Goal: Check status: Check status

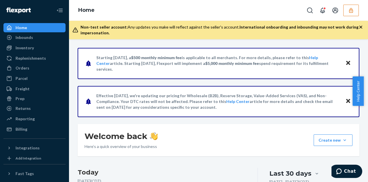
click at [353, 6] on button "button" at bounding box center [352, 11] width 16 height 12
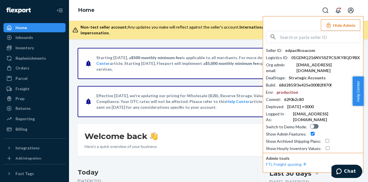
click at [291, 44] on div "Seller ID : edpacificoacom Logistics ID : 01GEMQ216NV5SZ9CSJKY8QD9BX Org admin …" at bounding box center [313, 91] width 94 height 120
click at [292, 39] on input "text" at bounding box center [320, 37] width 80 height 12
paste input "MAN24864109"
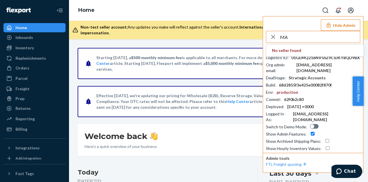
type input "M"
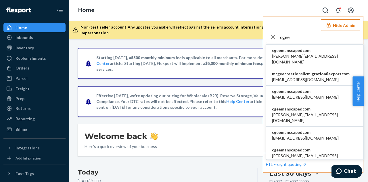
type input "cgee"
click at [292, 52] on span "cgeemanscapedcom" at bounding box center [315, 50] width 86 height 6
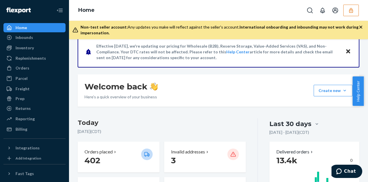
scroll to position [49, 0]
click at [33, 71] on div "Orders" at bounding box center [34, 68] width 61 height 8
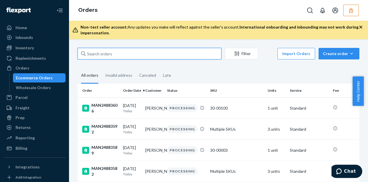
click at [100, 53] on input "text" at bounding box center [150, 54] width 144 height 12
paste input "MAN24864109"
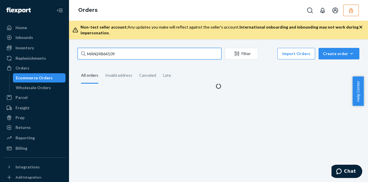
type input "MAN24864109"
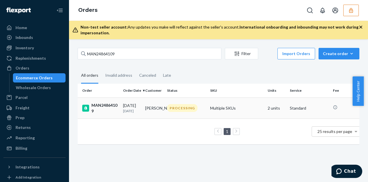
click at [138, 108] on p "1 day ago" at bounding box center [132, 110] width 18 height 5
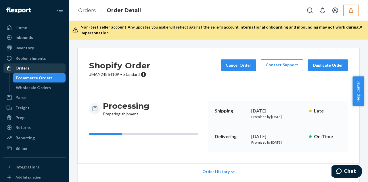
click at [33, 69] on div "Orders" at bounding box center [34, 68] width 61 height 8
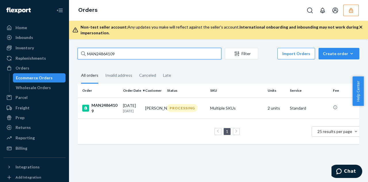
click at [127, 52] on input "MAN24864109" at bounding box center [150, 54] width 144 height 12
paste input "DZD2SWUFJSP"
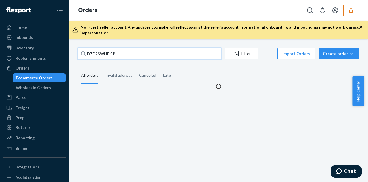
type input "DZD2SWUFJSP"
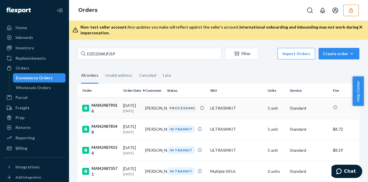
click at [127, 108] on p "1 day ago" at bounding box center [132, 110] width 18 height 5
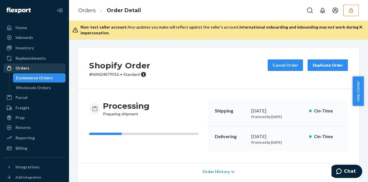
click at [26, 66] on div "Orders" at bounding box center [23, 68] width 14 height 6
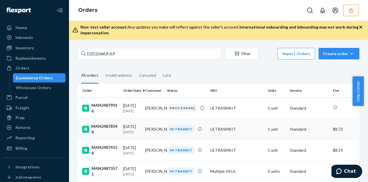
click at [145, 129] on td "Robert DeMers" at bounding box center [154, 128] width 22 height 21
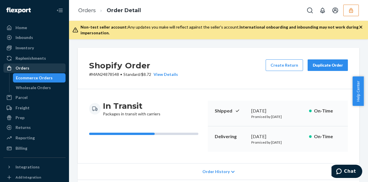
click at [35, 68] on div "Orders" at bounding box center [34, 68] width 61 height 8
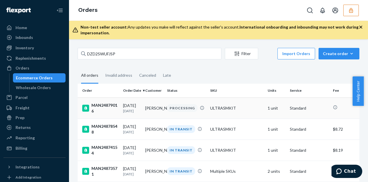
click at [150, 104] on td "Zack Fox" at bounding box center [154, 107] width 22 height 21
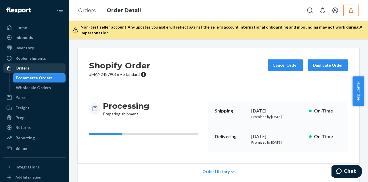
click at [30, 70] on div "Orders" at bounding box center [34, 68] width 61 height 8
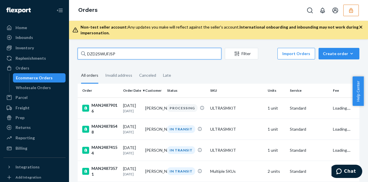
click at [115, 57] on input "DZD2SWUFJSP" at bounding box center [150, 54] width 144 height 12
paste input "MAN24864109"
type input "MAN24864109"
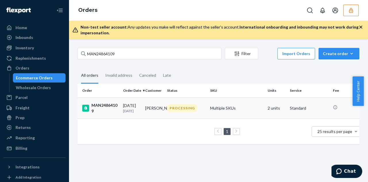
click at [141, 107] on div "09/22/2025 1 day ago" at bounding box center [132, 107] width 18 height 11
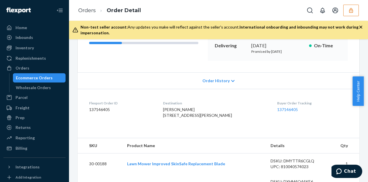
scroll to position [90, 0]
click at [216, 82] on span "Order History" at bounding box center [216, 81] width 27 height 6
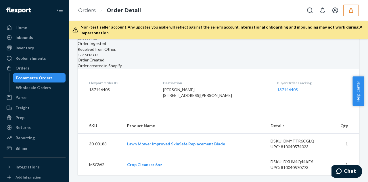
scroll to position [223, 0]
click at [105, 87] on dd "137146405" at bounding box center [121, 90] width 65 height 6
copy dd "137146405"
click at [34, 138] on div "Reporting" at bounding box center [34, 138] width 61 height 8
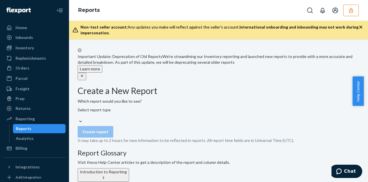
click at [138, 124] on div "Select report type" at bounding box center [219, 116] width 282 height 18
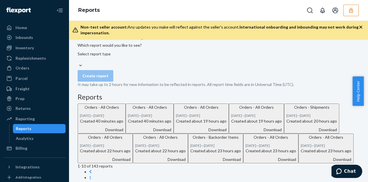
scroll to position [56, 0]
click at [123, 132] on div "Download" at bounding box center [101, 129] width 43 height 6
click at [23, 69] on div "Orders" at bounding box center [23, 68] width 14 height 6
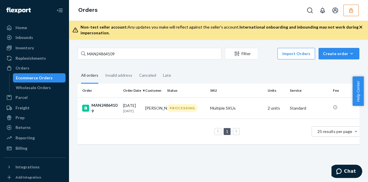
click at [26, 43] on ul "Home Inbounds Shipping Plans Problems Inventory Products Replenishments Orders …" at bounding box center [34, 88] width 62 height 130
click at [26, 45] on div "Inventory" at bounding box center [25, 48] width 18 height 6
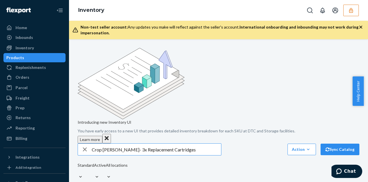
type input "Crop Shaver- 3x Replacement Cartridges"
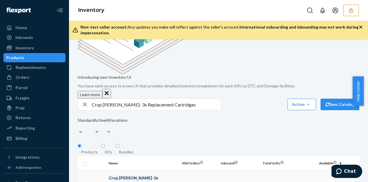
click at [134, 181] on em "Replacement" at bounding box center [121, 183] width 25 height 5
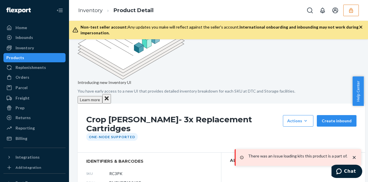
scroll to position [40, 0]
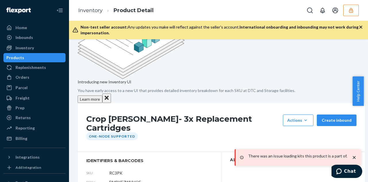
click at [130, 179] on span "DMPKE7WVVQF" at bounding box center [125, 182] width 32 height 6
copy span "DMPKE7WVVQF"
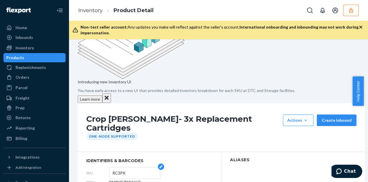
click at [130, 167] on input "RC3PK" at bounding box center [135, 172] width 45 height 11
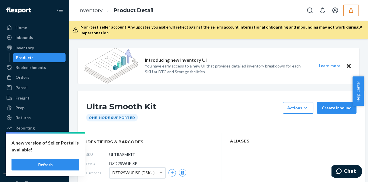
click at [54, 163] on button "Refresh" at bounding box center [46, 165] width 68 height 12
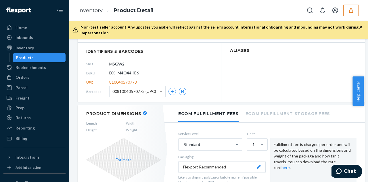
scroll to position [71, 0]
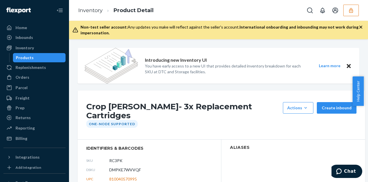
scroll to position [40, 0]
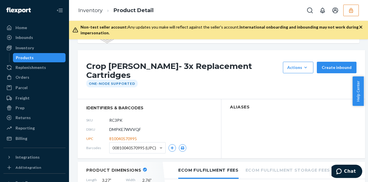
click at [34, 57] on div "Products" at bounding box center [40, 58] width 52 height 8
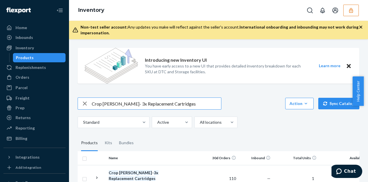
click at [175, 100] on input "Crop [PERSON_NAME]- 3x Replacement Cartridges" at bounding box center [157, 104] width 130 height 12
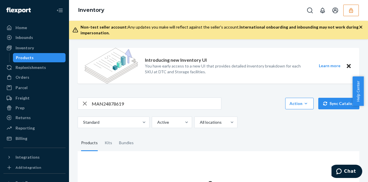
scroll to position [49, 0]
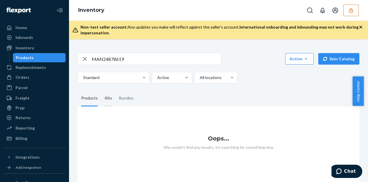
click at [103, 91] on div "Kits" at bounding box center [108, 98] width 14 height 16
click at [101, 90] on input "Kits" at bounding box center [101, 90] width 0 height 0
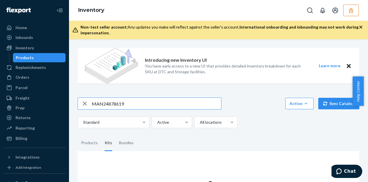
click at [135, 105] on input "MAN24878619" at bounding box center [157, 104] width 130 height 12
paste input "137133762"
type input "137133762"
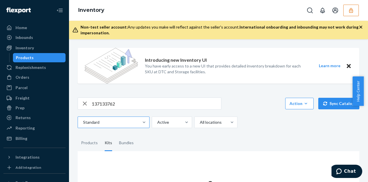
scroll to position [36, 0]
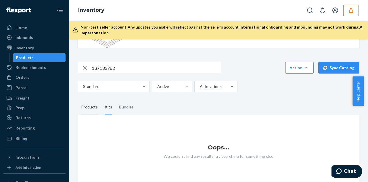
click at [87, 104] on div "Products" at bounding box center [89, 107] width 17 height 16
click at [78, 99] on input "Products" at bounding box center [78, 99] width 0 height 0
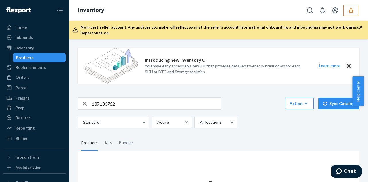
scroll to position [49, 0]
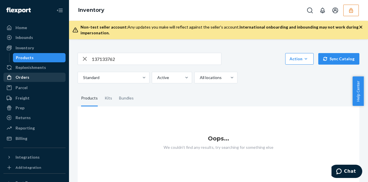
click at [28, 79] on div "Orders" at bounding box center [23, 77] width 14 height 6
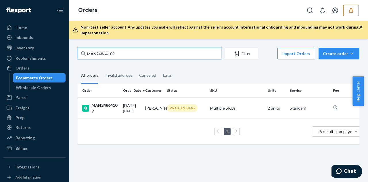
click at [121, 55] on input "MAN24864109" at bounding box center [150, 54] width 144 height 12
paste input "137133762"
type input "137133762"
click at [131, 52] on input "137133762" at bounding box center [150, 54] width 144 height 12
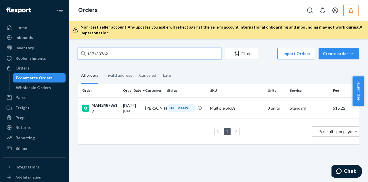
click at [131, 52] on input "137133762" at bounding box center [150, 54] width 144 height 12
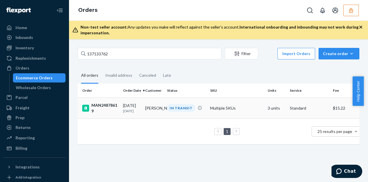
click at [139, 110] on p "1 day ago" at bounding box center [132, 110] width 18 height 5
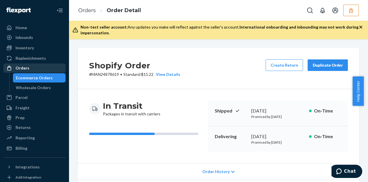
click at [22, 70] on div "Orders" at bounding box center [23, 68] width 14 height 6
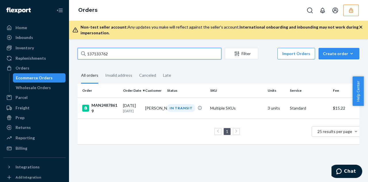
click at [116, 53] on input "137133762" at bounding box center [150, 54] width 144 height 12
paste input "MAN24874466"
type input "MAN24874466"
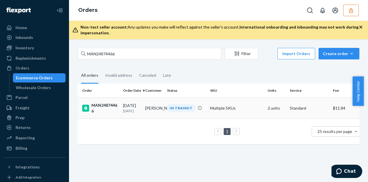
click at [153, 107] on td "Jonathan Hargrove" at bounding box center [154, 107] width 22 height 21
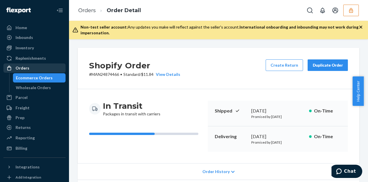
click at [24, 64] on div "Orders" at bounding box center [34, 68] width 61 height 8
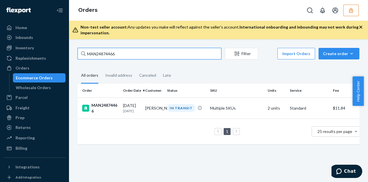
click at [131, 57] on input "MAN24874466" at bounding box center [150, 54] width 144 height 12
paste input "11"
click at [137, 54] on input "MAN24874411" at bounding box center [150, 54] width 144 height 12
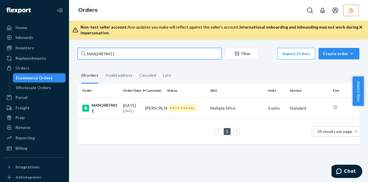
click at [137, 54] on input "MAN24874411" at bounding box center [150, 54] width 144 height 12
paste input "204"
type input "MAN24874204"
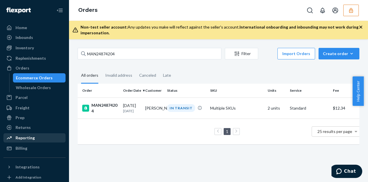
click at [32, 138] on div "Reporting" at bounding box center [25, 138] width 19 height 6
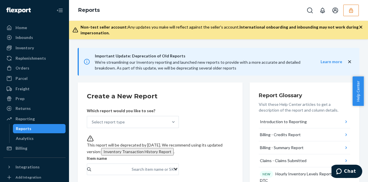
scroll to position [32, 0]
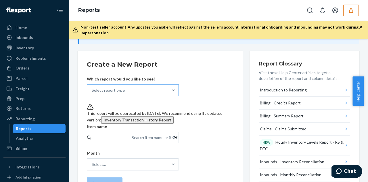
click at [162, 86] on div "Select report type" at bounding box center [127, 90] width 81 height 12
click at [92, 87] on input "Select report type" at bounding box center [92, 90] width 1 height 6
click at [208, 70] on form "Create a New Report Which report would you like to see? Select report type This…" at bounding box center [160, 132] width 147 height 145
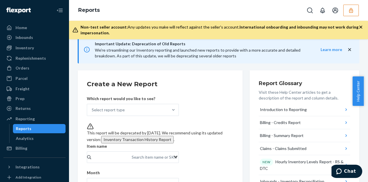
scroll to position [12, 0]
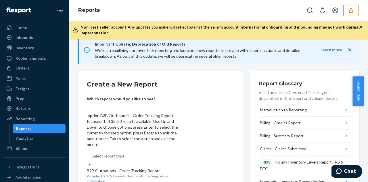
click at [146, 150] on div "Select report type" at bounding box center [133, 156] width 92 height 12
click at [92, 153] on input "option B2B Outbounds - Order Tracking Report focused, 1 of 33. 33 results avail…" at bounding box center [92, 156] width 1 height 6
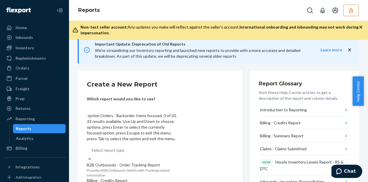
scroll to position [488, 0]
click at [92, 147] on input "option Orders - All Orders focused, 0 of 33. 33 results available. Use Up and D…" at bounding box center [92, 150] width 1 height 6
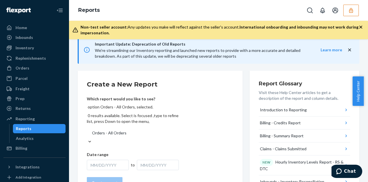
click at [104, 159] on div "MM/DD/YYYY" at bounding box center [108, 164] width 42 height 10
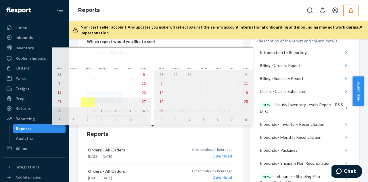
scroll to position [68, 0]
click at [73, 74] on abbr "1" at bounding box center [74, 75] width 2 height 4
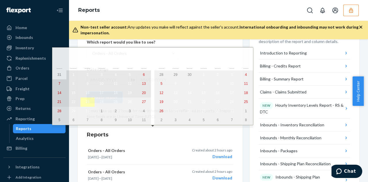
click at [86, 102] on abbr "23" at bounding box center [88, 102] width 4 height 4
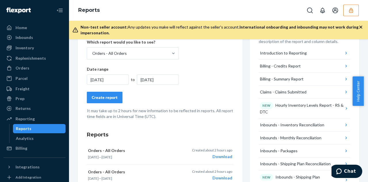
click at [102, 97] on div "Create report" at bounding box center [105, 97] width 26 height 6
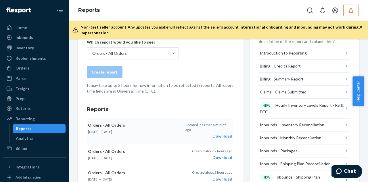
click at [222, 134] on div "Download" at bounding box center [209, 136] width 47 height 6
click at [38, 70] on div "Orders" at bounding box center [34, 68] width 61 height 8
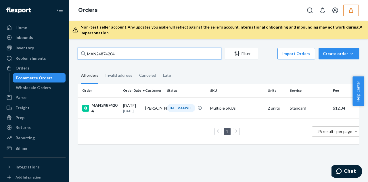
click at [125, 54] on input "MAN24874204" at bounding box center [150, 54] width 144 height 12
paste input "411"
type input "MAN24874411"
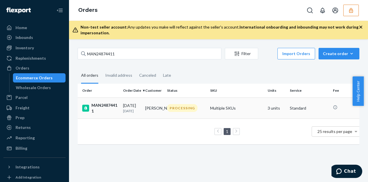
click at [127, 110] on p "[DATE]" at bounding box center [132, 110] width 18 height 5
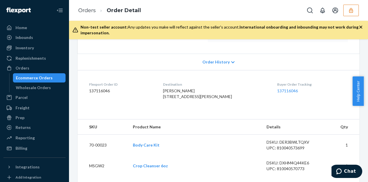
scroll to position [142, 0]
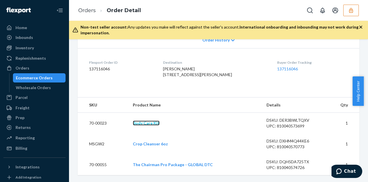
click at [140, 123] on link "Body Care Kit" at bounding box center [146, 122] width 27 height 5
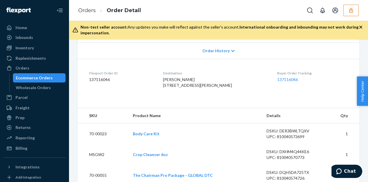
scroll to position [142, 0]
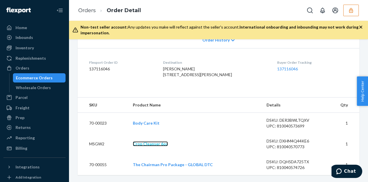
click at [156, 145] on link "Crop Cleanser 6oz" at bounding box center [150, 143] width 35 height 5
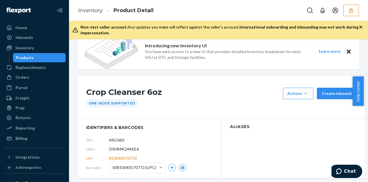
scroll to position [14, 0]
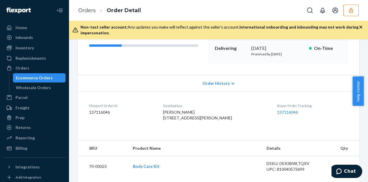
scroll to position [142, 0]
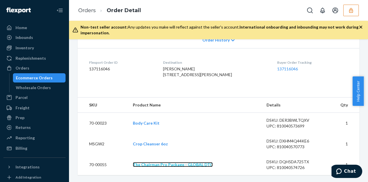
click at [156, 164] on link "The Chairman Pro Package - GLOBAL DTC" at bounding box center [173, 164] width 80 height 5
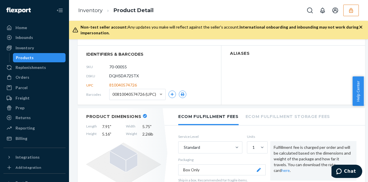
scroll to position [93, 0]
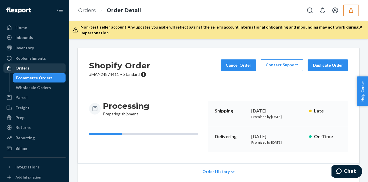
click at [35, 66] on div "Orders" at bounding box center [34, 68] width 61 height 8
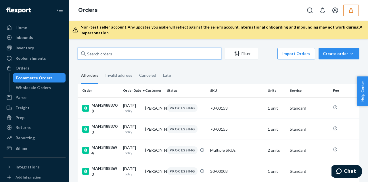
click at [108, 54] on input "text" at bounding box center [150, 54] width 144 height 12
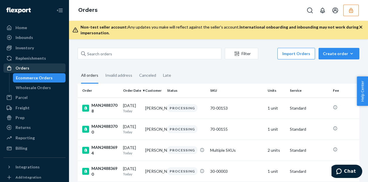
click at [52, 65] on div "Orders" at bounding box center [34, 68] width 61 height 8
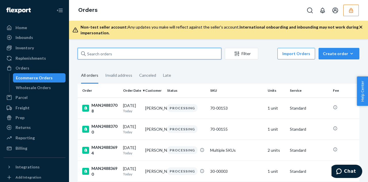
click at [121, 54] on input "text" at bounding box center [150, 54] width 144 height 12
paste input "MAN24873808"
type input "MAN24873808"
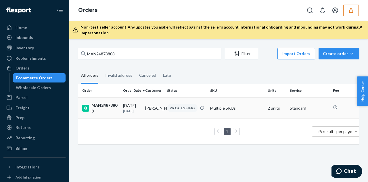
click at [155, 111] on td "[PERSON_NAME]" at bounding box center [154, 107] width 22 height 21
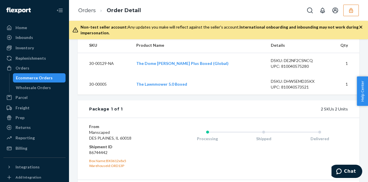
scroll to position [188, 0]
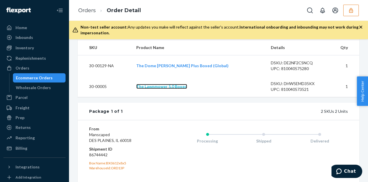
click at [171, 89] on link "The Lawnmower 5.0 Boxed" at bounding box center [161, 86] width 51 height 5
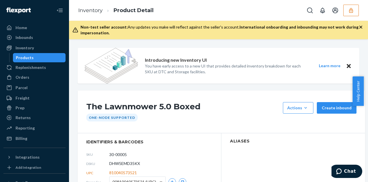
scroll to position [79, 0]
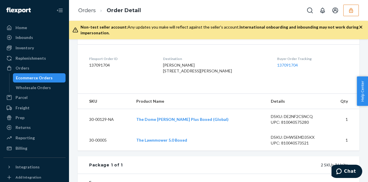
scroll to position [135, 0]
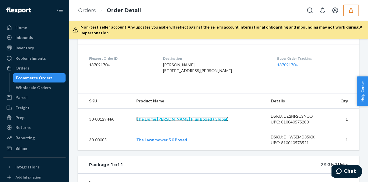
click at [166, 121] on link "The Dome [PERSON_NAME] Plus Boxed (Global)" at bounding box center [182, 118] width 92 height 5
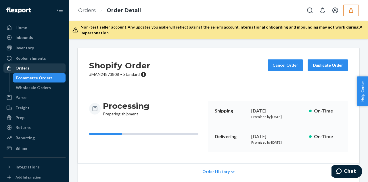
click at [25, 67] on div "Orders" at bounding box center [23, 68] width 14 height 6
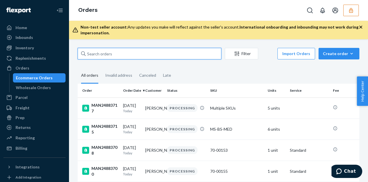
click at [120, 53] on input "text" at bounding box center [150, 54] width 144 height 12
paste input "MAN24873722"
type input "MAN24873722"
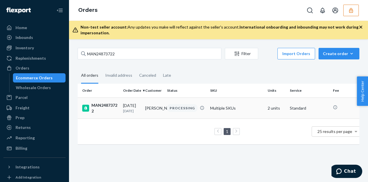
click at [139, 104] on div "09/21/2025 2 days ago" at bounding box center [132, 107] width 18 height 11
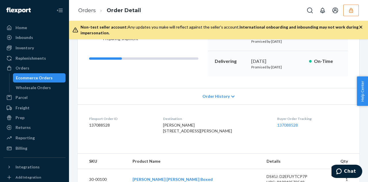
scroll to position [75, 0]
click at [220, 95] on span "Order History" at bounding box center [216, 96] width 27 height 6
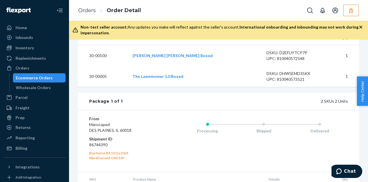
scroll to position [258, 0]
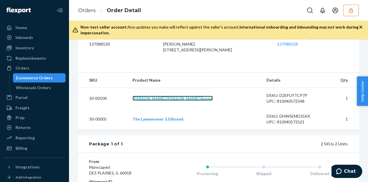
click at [167, 100] on link "[PERSON_NAME] [PERSON_NAME] Boxed" at bounding box center [173, 98] width 80 height 5
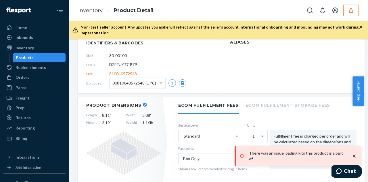
scroll to position [100, 0]
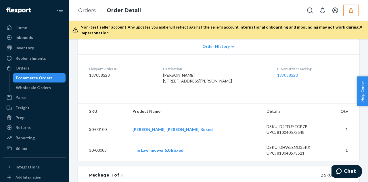
scroll to position [133, 0]
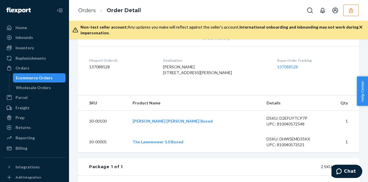
click at [167, 152] on td "The Lawnmower 5.0 Boxed" at bounding box center [195, 141] width 134 height 21
click at [167, 144] on link "The Lawnmower 5.0 Boxed" at bounding box center [158, 141] width 51 height 5
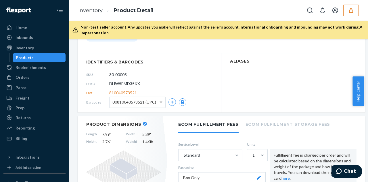
scroll to position [81, 0]
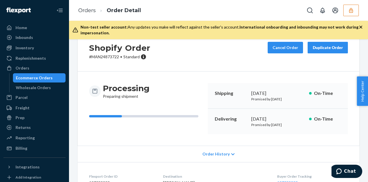
scroll to position [13, 0]
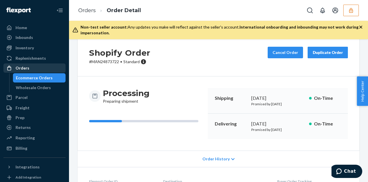
click at [24, 70] on div "Orders" at bounding box center [23, 68] width 14 height 6
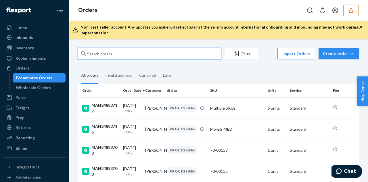
click at [119, 58] on input "text" at bounding box center [150, 54] width 144 height 12
paste input "MAN24873372"
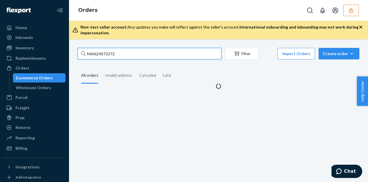
type input "MAN24873372"
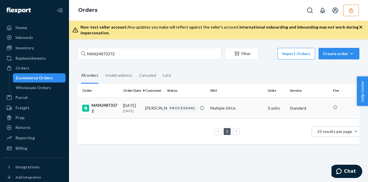
click at [155, 113] on td "[PERSON_NAME]" at bounding box center [154, 107] width 22 height 21
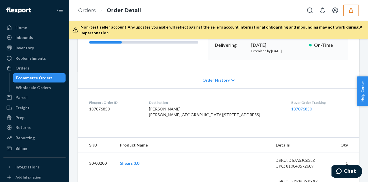
scroll to position [92, 0]
click at [233, 79] on div "Order History" at bounding box center [219, 79] width 282 height 16
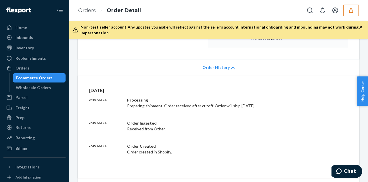
scroll to position [101, 0]
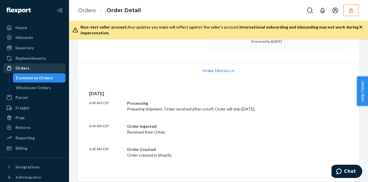
click at [35, 69] on div "Orders" at bounding box center [34, 68] width 61 height 8
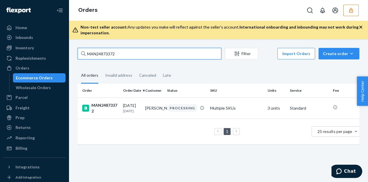
click at [130, 56] on input "MAN24873372" at bounding box center [150, 54] width 144 height 12
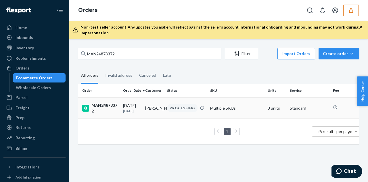
click at [138, 108] on p "[DATE]" at bounding box center [132, 110] width 18 height 5
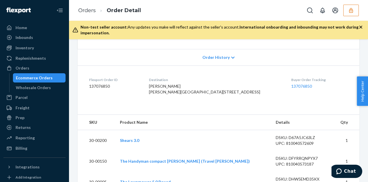
scroll to position [108, 0]
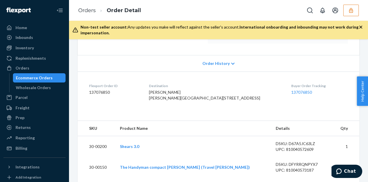
click at [222, 65] on span "Order History" at bounding box center [216, 63] width 27 height 6
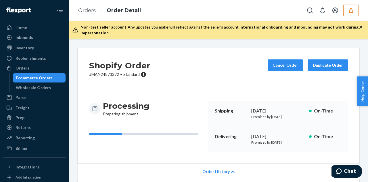
scroll to position [96, 0]
